Goal: Transaction & Acquisition: Book appointment/travel/reservation

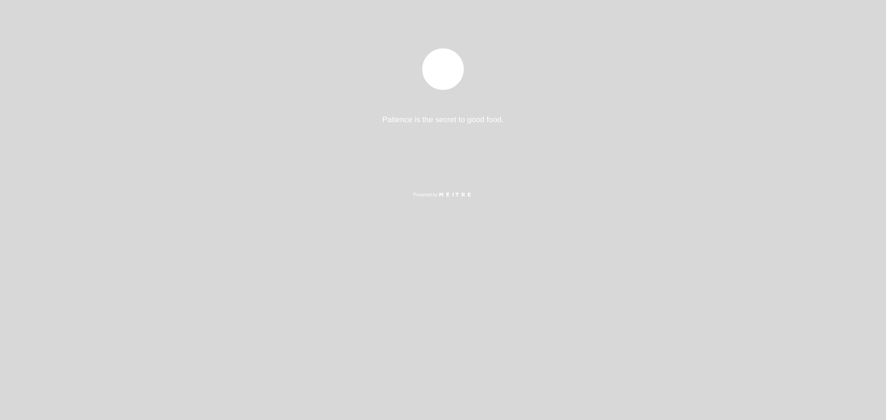
select select "es"
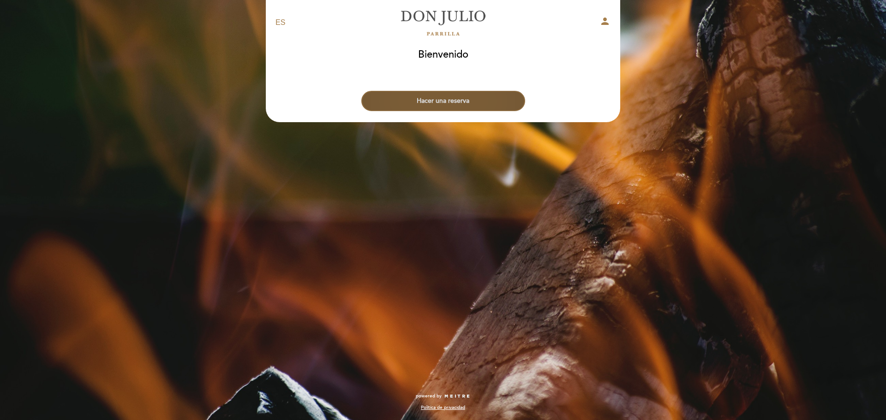
click at [435, 101] on button "Hacer una reserva" at bounding box center [443, 101] width 164 height 20
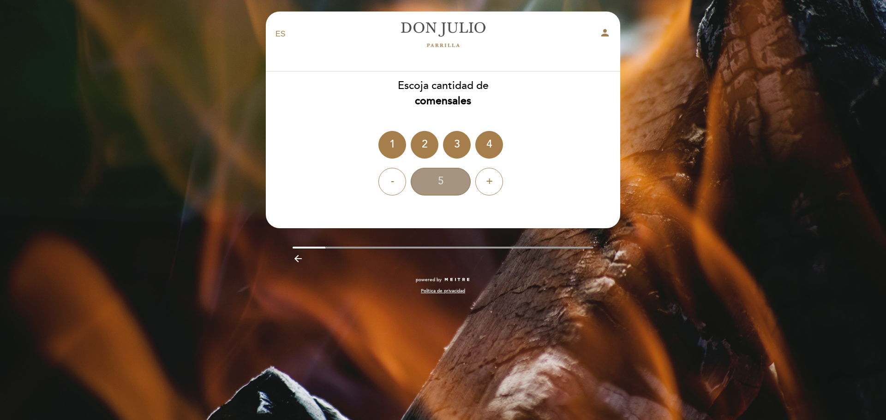
click at [452, 183] on div "5" at bounding box center [441, 182] width 60 height 28
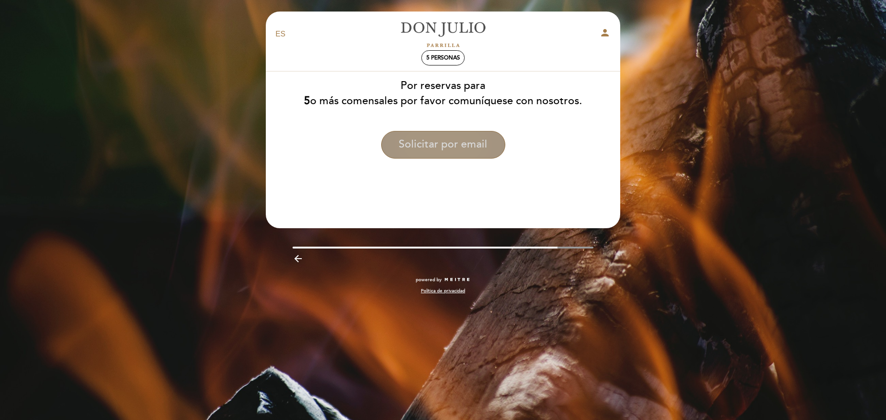
click at [456, 143] on button "Solicitar por email" at bounding box center [443, 145] width 124 height 28
click at [654, 116] on div "EN ES PT [PERSON_NAME] person 5 personas [GEOGRAPHIC_DATA] [GEOGRAPHIC_DATA], C…" at bounding box center [443, 210] width 886 height 420
click at [294, 259] on icon "arrow_backward" at bounding box center [297, 258] width 11 height 11
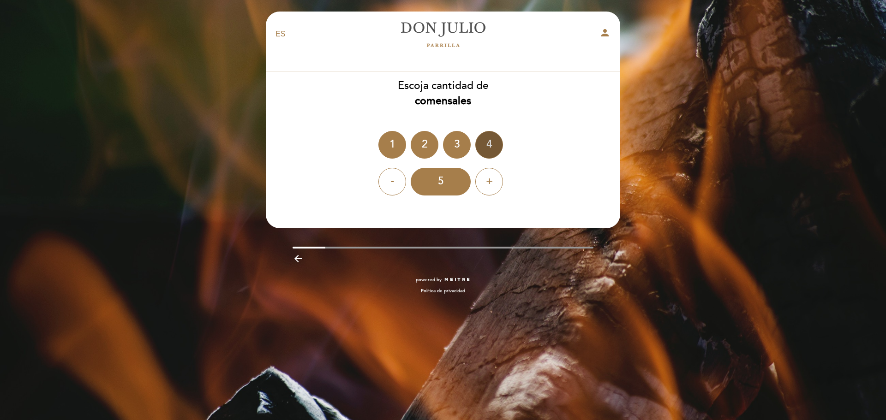
click at [485, 146] on div "4" at bounding box center [489, 145] width 28 height 28
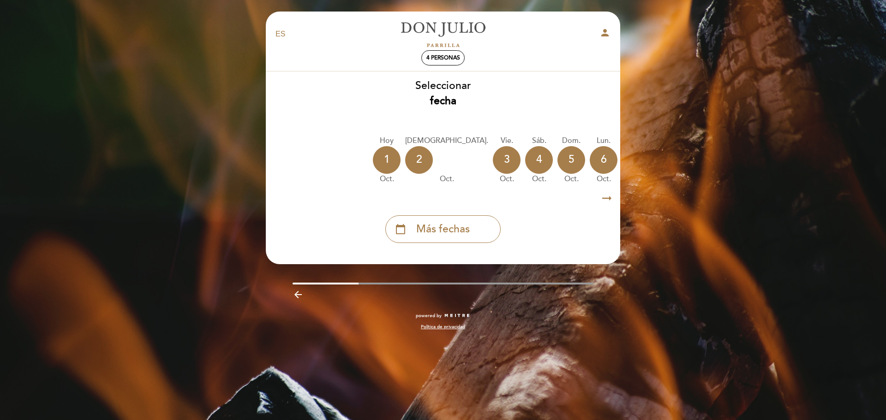
click at [609, 201] on icon "arrow_right_alt" at bounding box center [607, 199] width 14 height 20
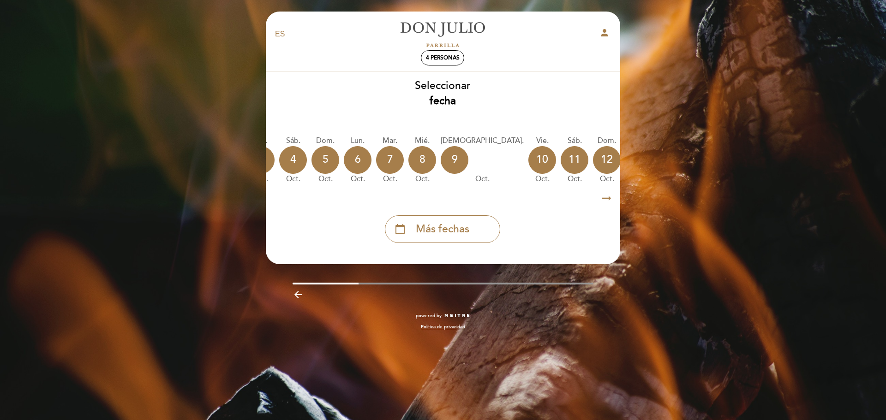
scroll to position [0, 269]
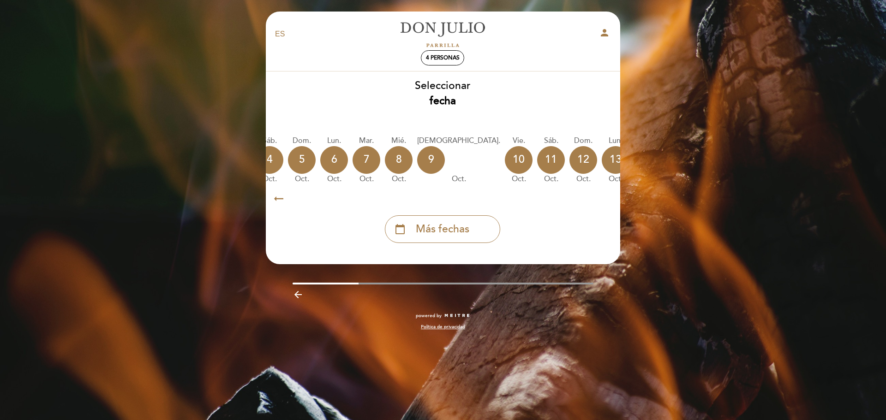
click at [707, 158] on icon "calendar_today" at bounding box center [712, 160] width 11 height 16
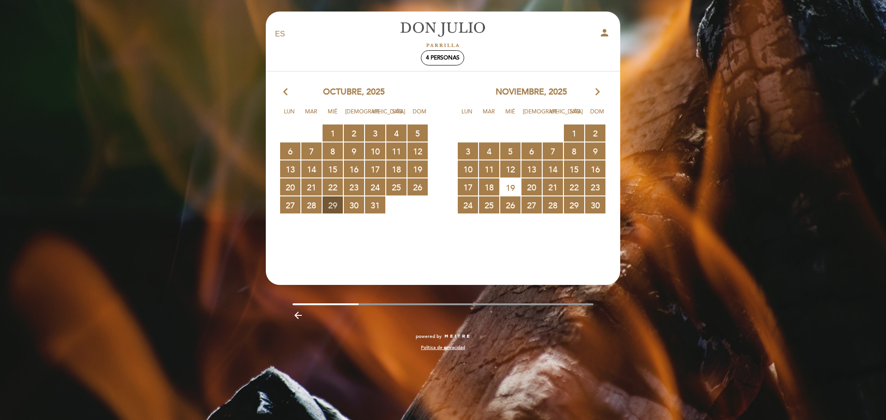
click at [333, 203] on span "29 RESERVAS DISPONIBLES" at bounding box center [332, 205] width 20 height 17
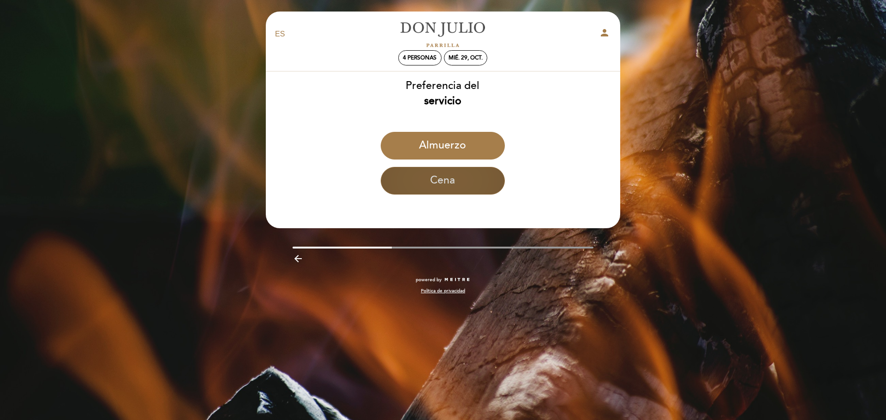
click at [431, 182] on button "Cena" at bounding box center [443, 181] width 124 height 28
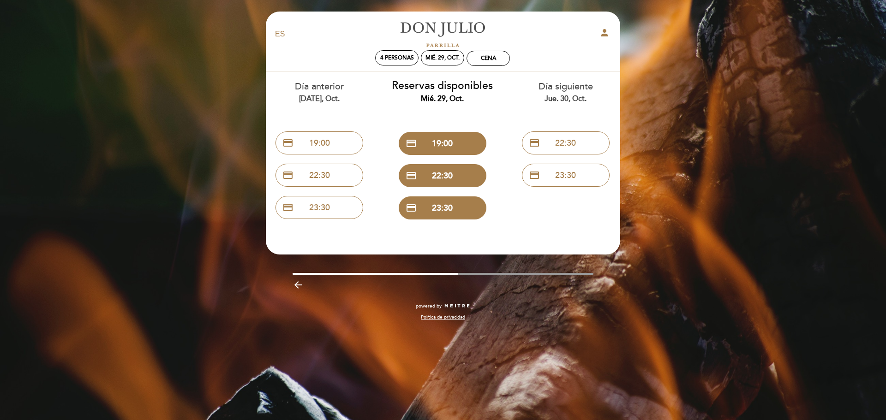
click at [709, 66] on div "EN ES PT [PERSON_NAME] person 4 personas mié. 29, oct. Cena [GEOGRAPHIC_DATA] […" at bounding box center [443, 210] width 886 height 420
click at [448, 145] on button "credit_card 19:00" at bounding box center [443, 143] width 88 height 23
